Goal: Task Accomplishment & Management: Use online tool/utility

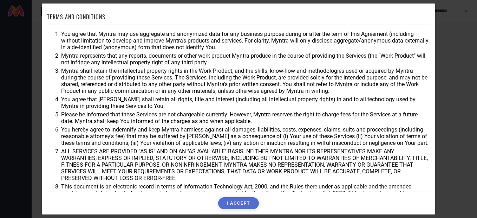
click at [238, 201] on button "I ACCEPT" at bounding box center [238, 203] width 40 height 12
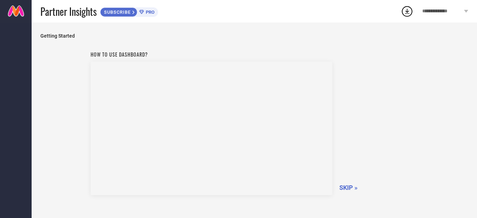
click at [347, 189] on span "SKIP »" at bounding box center [348, 187] width 18 height 7
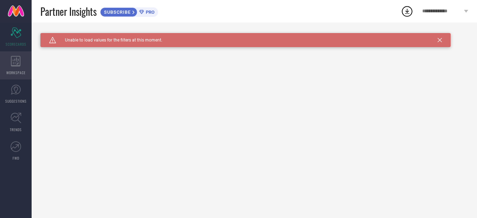
click at [7, 66] on div "WORKSPACE" at bounding box center [16, 65] width 32 height 28
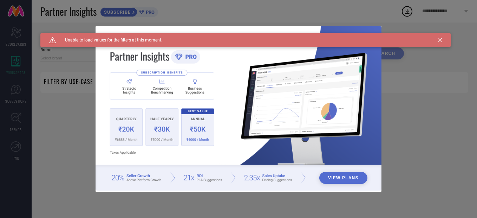
type input "1 STOP FASHION"
type input "All"
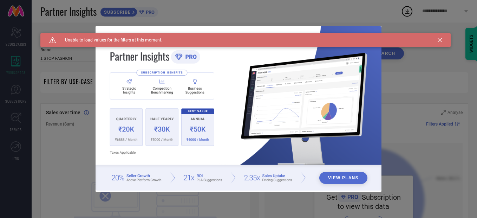
click at [438, 41] on icon at bounding box center [439, 40] width 4 height 4
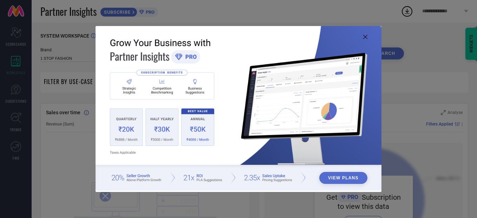
click at [365, 35] on icon at bounding box center [365, 37] width 4 height 4
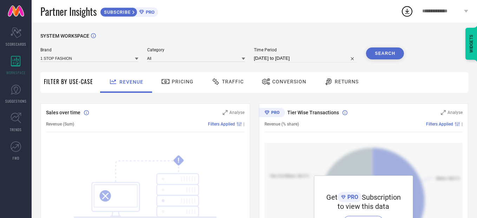
click at [176, 86] on div "Pricing" at bounding box center [177, 81] width 36 height 12
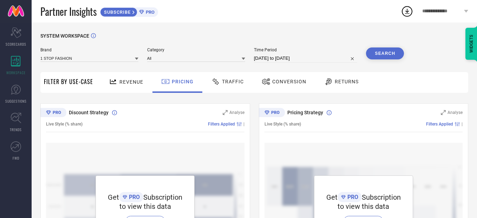
click at [149, 10] on span "PRO" at bounding box center [149, 11] width 11 height 5
